Goal: Task Accomplishment & Management: Use online tool/utility

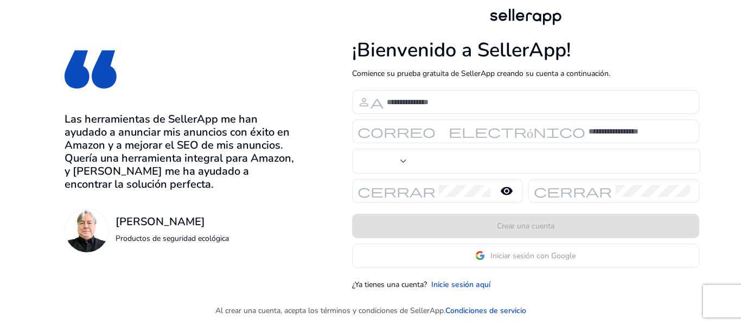
type input "***"
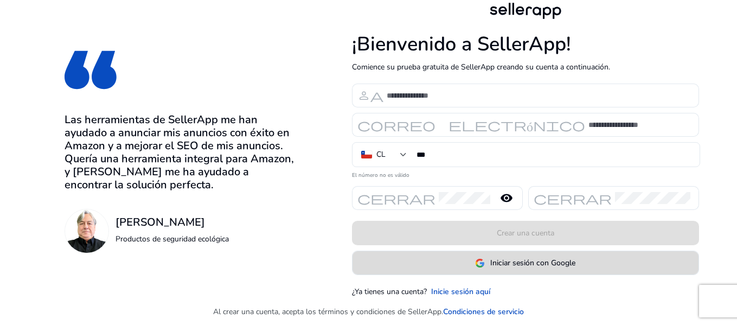
click at [529, 263] on font "Iniciar sesión con Google" at bounding box center [533, 263] width 85 height 10
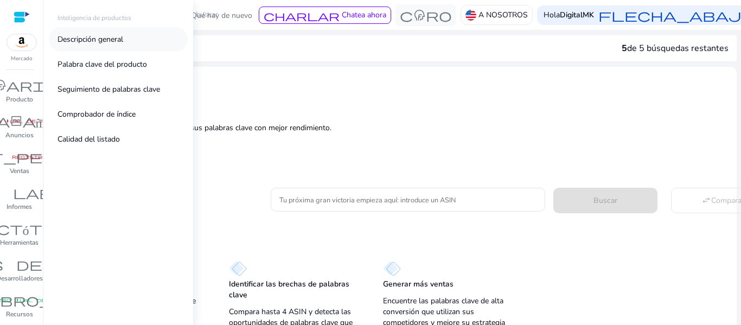
click at [111, 42] on font "Descripción general" at bounding box center [91, 39] width 66 height 10
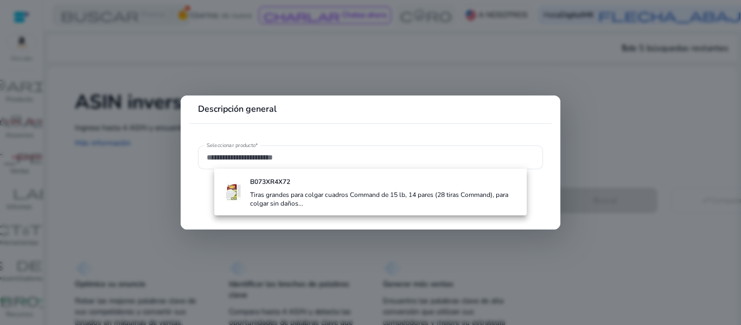
click at [186, 217] on mat-card "Descripción general Seleccionar producto*" at bounding box center [371, 163] width 380 height 134
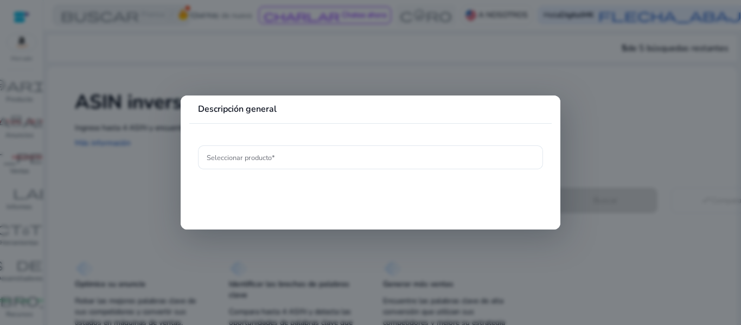
click at [155, 220] on div at bounding box center [370, 162] width 741 height 325
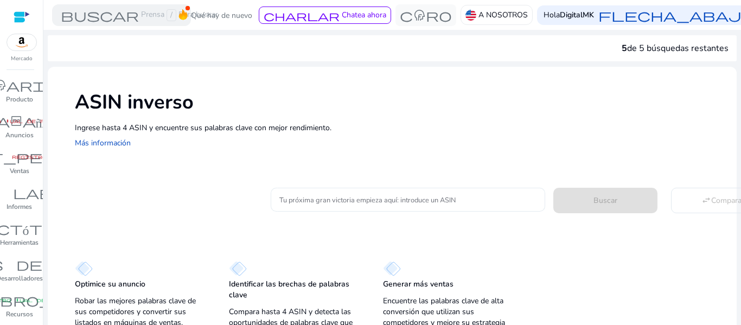
click at [303, 206] on div at bounding box center [407, 200] width 257 height 24
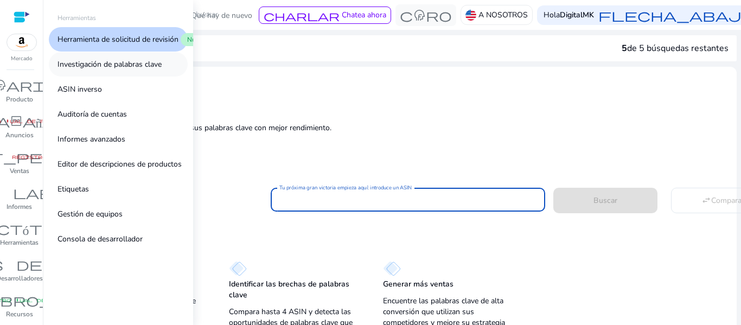
click at [115, 71] on link "Investigación de palabras clave" at bounding box center [118, 64] width 139 height 24
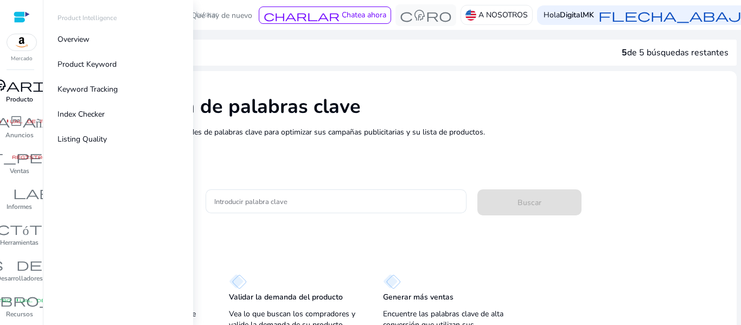
click at [4, 91] on font "inventario_2" at bounding box center [19, 85] width 130 height 15
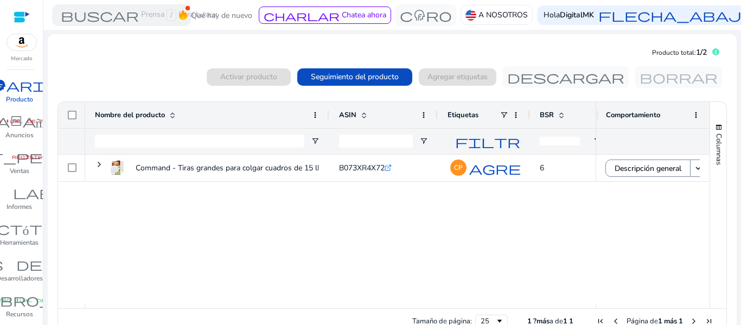
click at [152, 117] on font "Nombre del producto" at bounding box center [130, 115] width 70 height 10
click at [152, 114] on font "Nombre del producto" at bounding box center [130, 115] width 70 height 10
click at [373, 80] on font "Seguimiento del producto" at bounding box center [355, 77] width 88 height 10
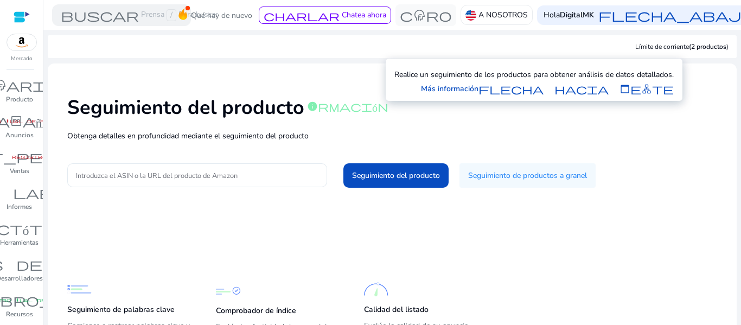
click at [207, 176] on input "Introduzca el ASIN o la URL del producto de Amazon" at bounding box center [197, 175] width 243 height 12
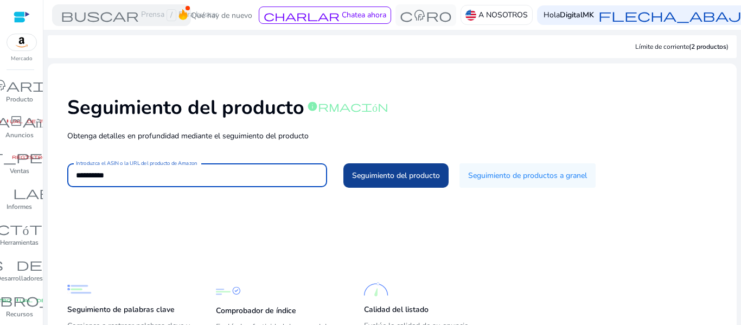
click at [398, 175] on font "Seguimiento del producto" at bounding box center [396, 175] width 88 height 10
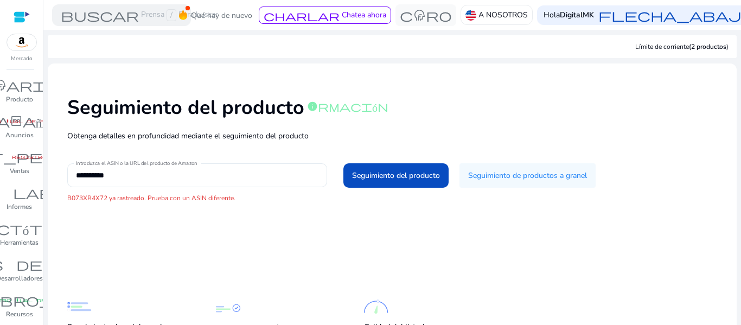
drag, startPoint x: 186, startPoint y: 182, endPoint x: 171, endPoint y: 179, distance: 14.5
click at [179, 182] on div "**********" at bounding box center [197, 175] width 243 height 24
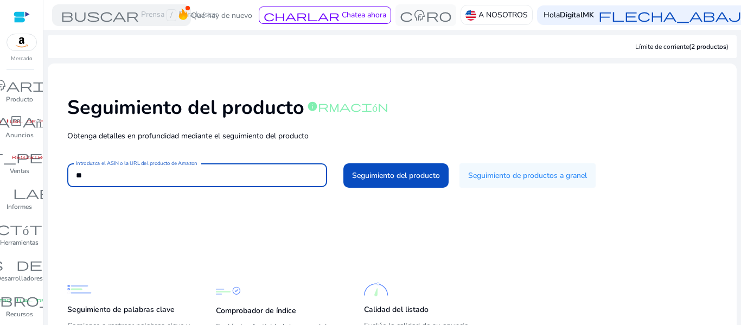
type input "*"
paste input "**********"
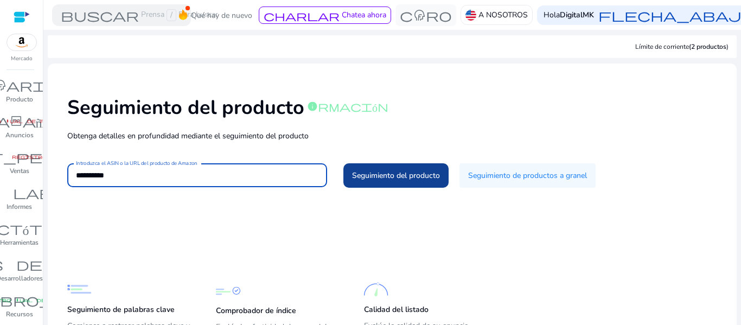
type input "**********"
click at [389, 176] on font "Seguimiento del producto" at bounding box center [396, 175] width 88 height 10
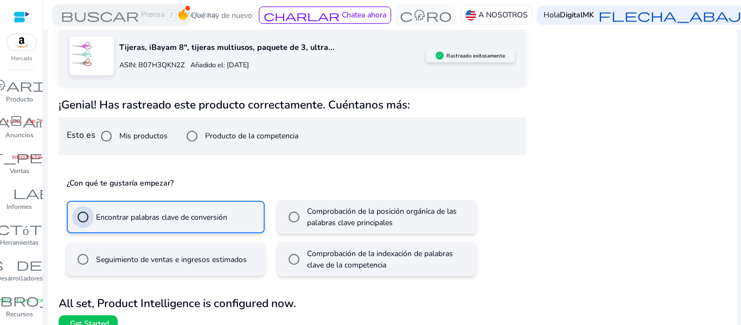
scroll to position [201, 0]
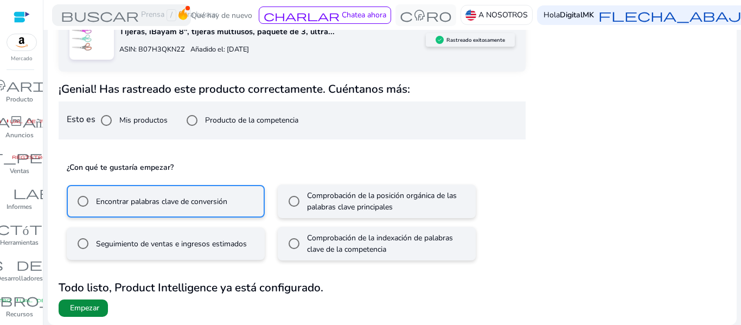
click at [101, 308] on span at bounding box center [83, 308] width 49 height 26
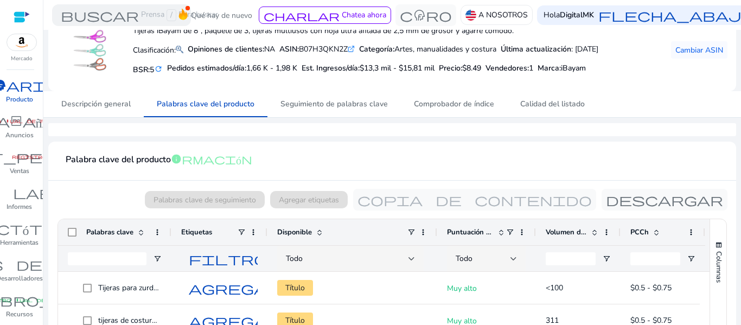
scroll to position [29, 0]
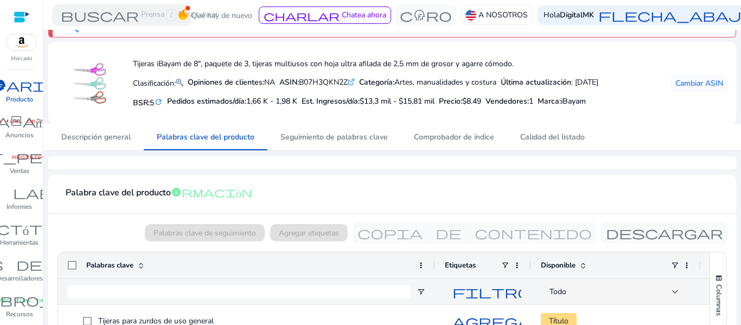
drag, startPoint x: 170, startPoint y: 272, endPoint x: 434, endPoint y: 281, distance: 263.9
click at [434, 278] on div at bounding box center [434, 265] width 4 height 26
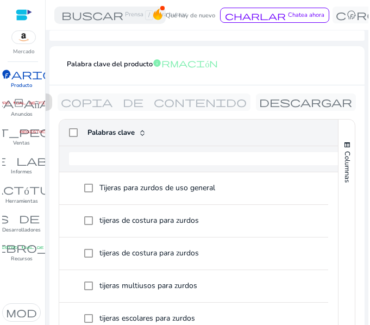
scroll to position [252, 0]
